Goal: Navigation & Orientation: Find specific page/section

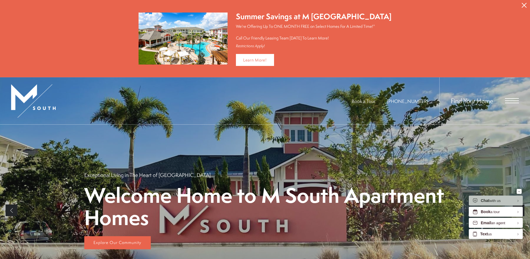
click at [502, 98] on div "Find Your Home" at bounding box center [480, 100] width 80 height 47
click at [504, 98] on div "Find Your Home" at bounding box center [480, 100] width 80 height 47
click at [511, 101] on span "Open Menu" at bounding box center [512, 100] width 14 height 5
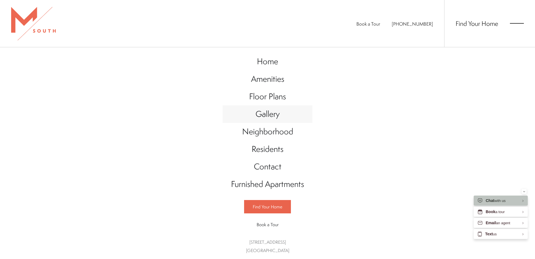
click at [263, 119] on span "Gallery" at bounding box center [267, 113] width 24 height 11
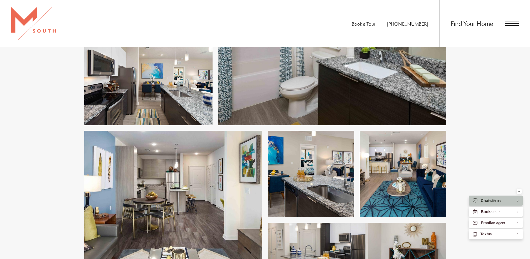
scroll to position [778, 0]
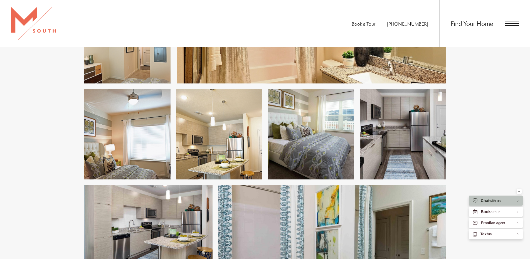
click at [513, 21] on span "Open Menu" at bounding box center [512, 21] width 14 height 1
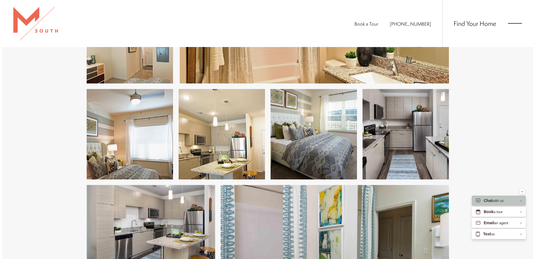
scroll to position [0, 0]
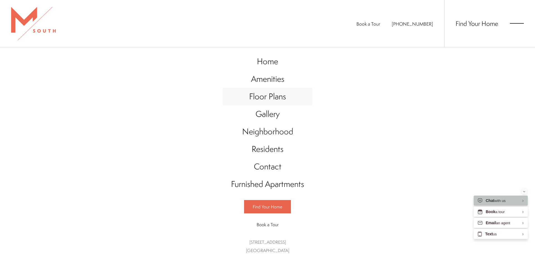
click at [270, 100] on span "Floor Plans" at bounding box center [267, 96] width 37 height 11
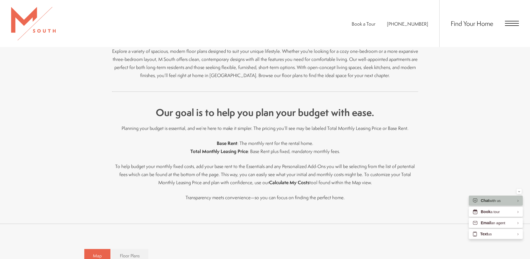
scroll to position [334, 0]
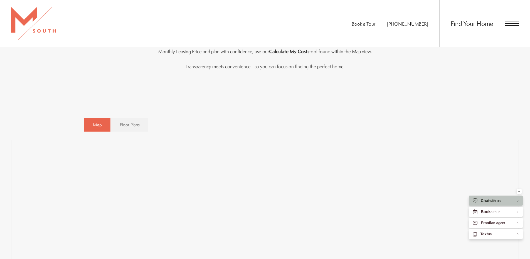
click at [128, 125] on span "Floor Plans" at bounding box center [130, 125] width 20 height 6
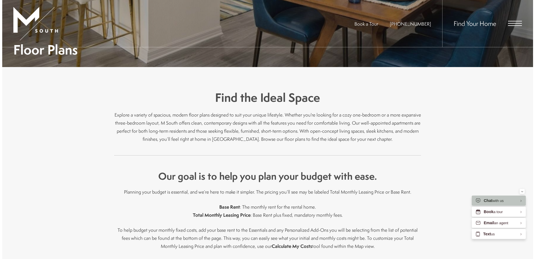
scroll to position [0, 0]
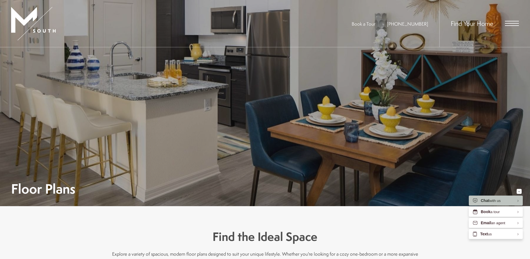
click at [495, 20] on div "Find Your Home" at bounding box center [480, 23] width 80 height 47
click at [514, 24] on span "Open Menu" at bounding box center [512, 23] width 14 height 5
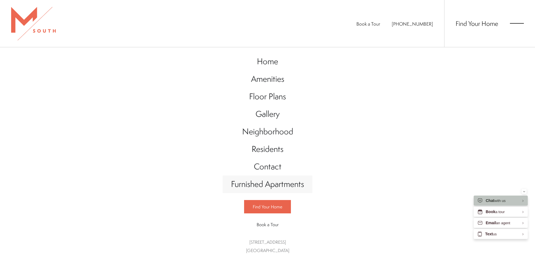
click at [271, 185] on span "Furnished Apartments" at bounding box center [267, 183] width 73 height 11
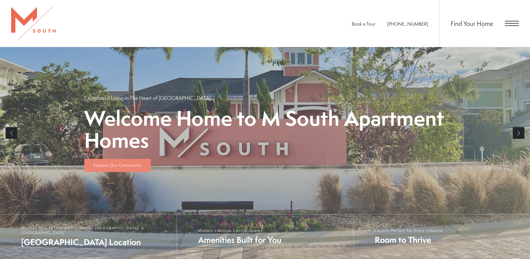
scroll to position [167, 0]
